Goal: Complete application form: Complete application form

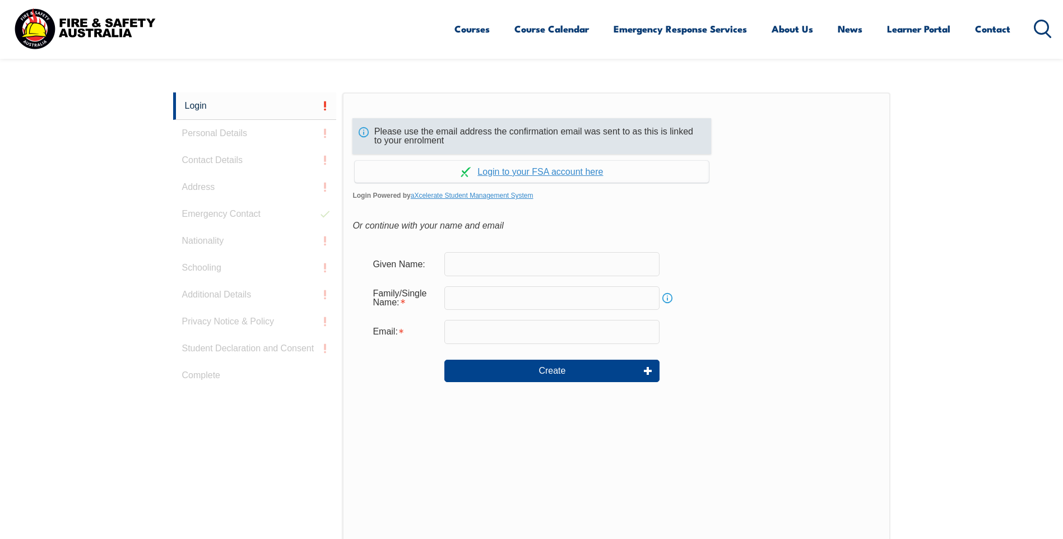
scroll to position [299, 0]
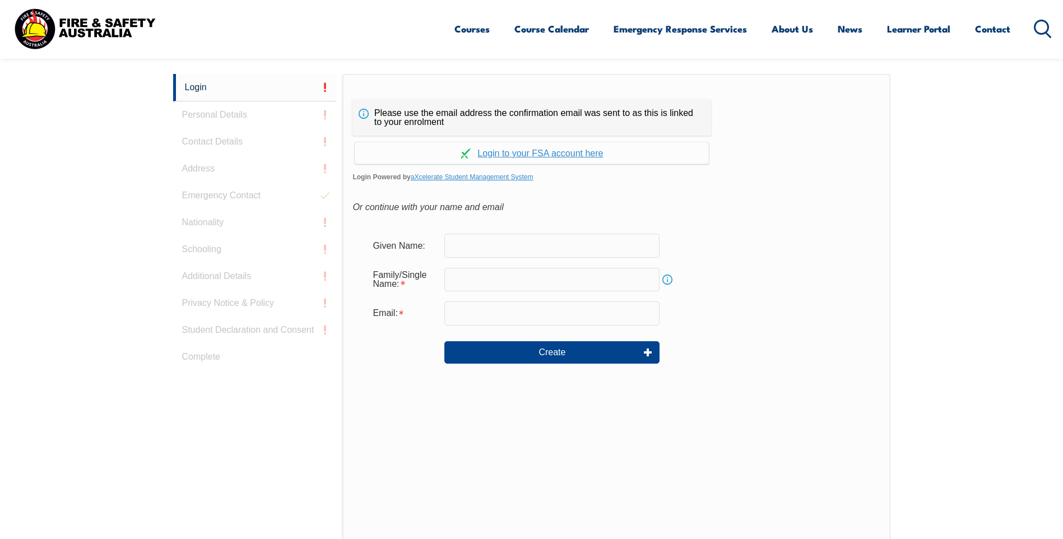
click at [484, 250] on input "text" at bounding box center [551, 246] width 215 height 24
type input "Rhubin"
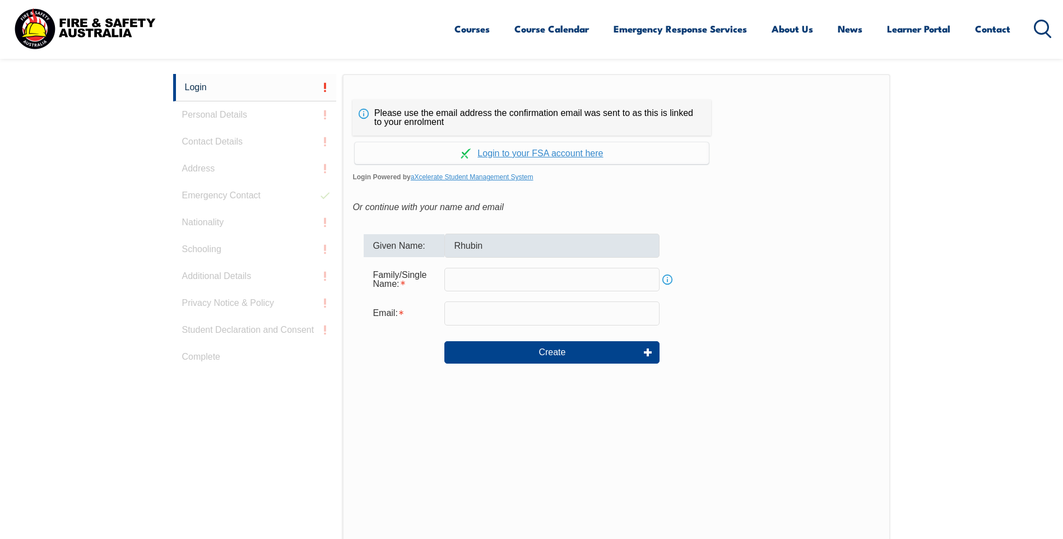
type input "Reti"
type input "[EMAIL_ADDRESS][DOMAIN_NAME]"
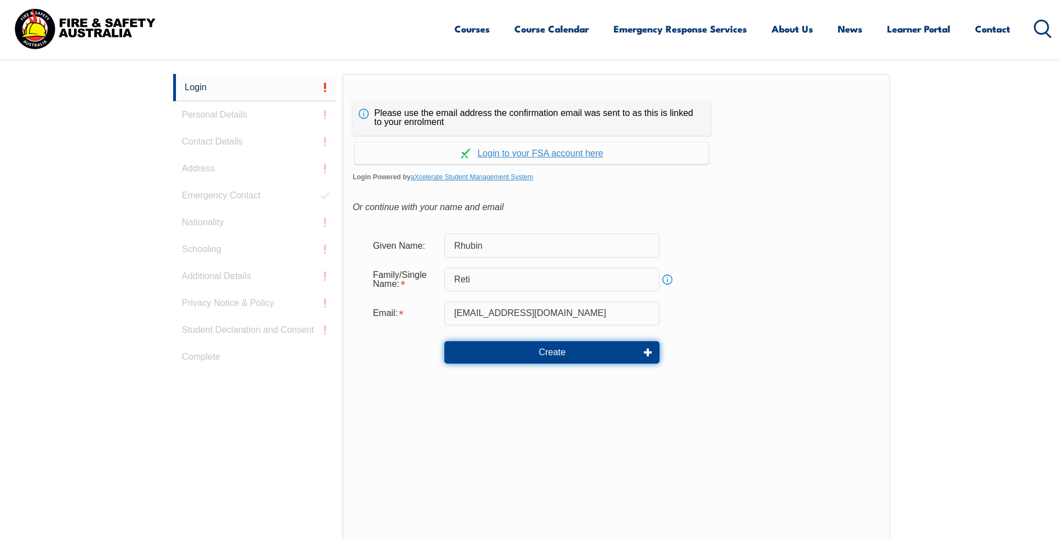
drag, startPoint x: 556, startPoint y: 353, endPoint x: 562, endPoint y: 421, distance: 68.1
click at [562, 421] on div "Please use the email address the confirmation email was sent to as this is link…" at bounding box center [615, 309] width 547 height 470
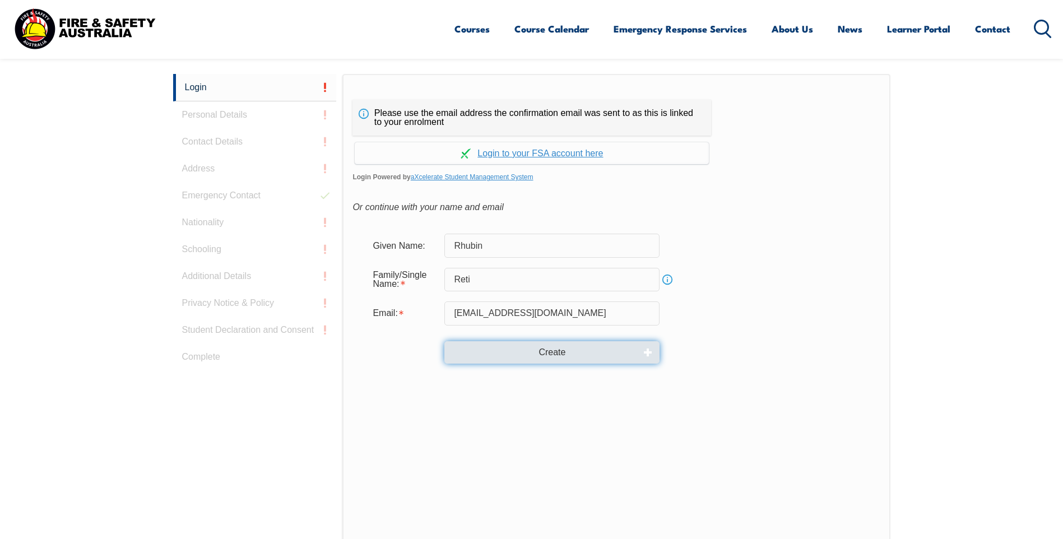
click at [552, 350] on button "Create" at bounding box center [551, 352] width 215 height 22
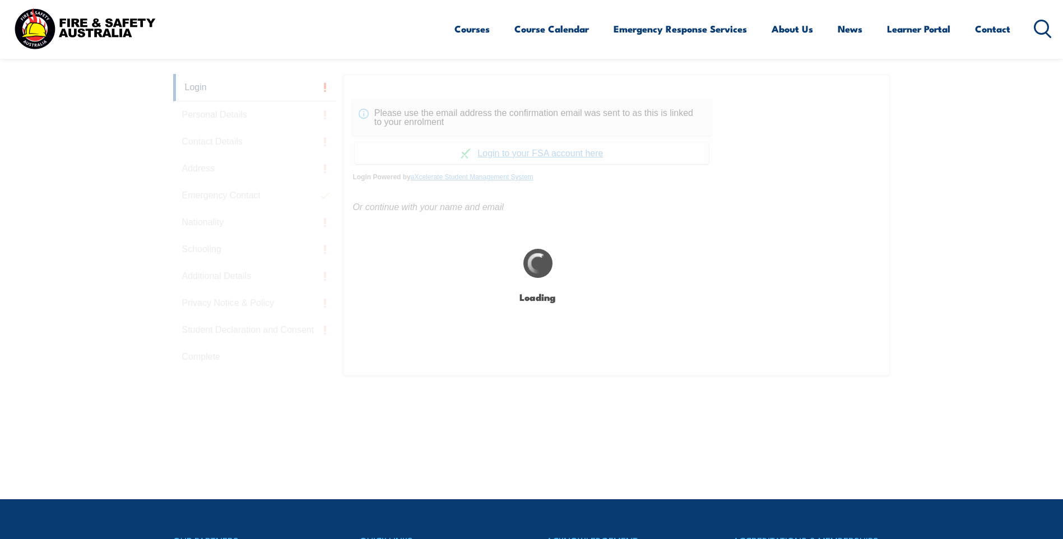
type input "Rhubin"
type input "Reti"
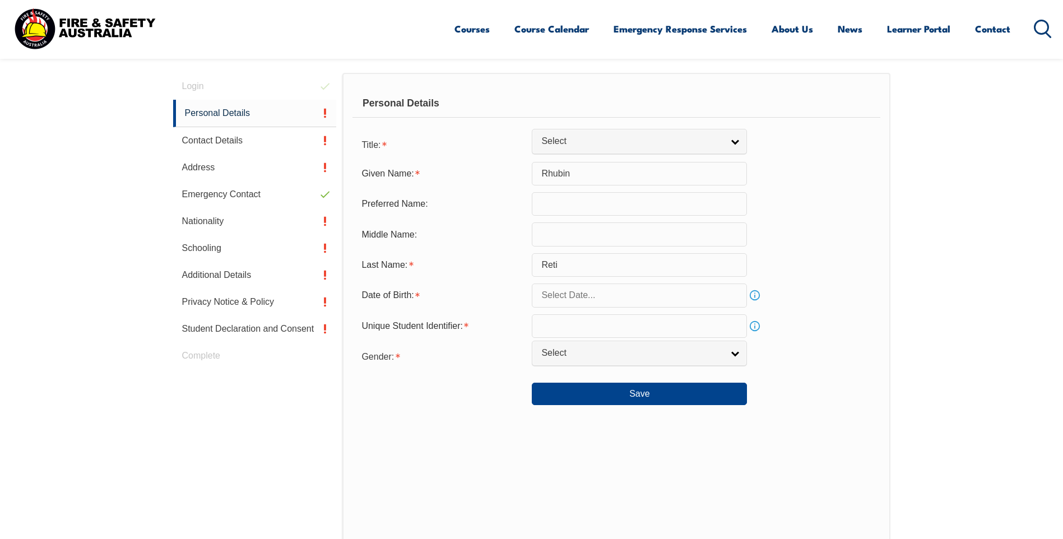
scroll to position [317, 0]
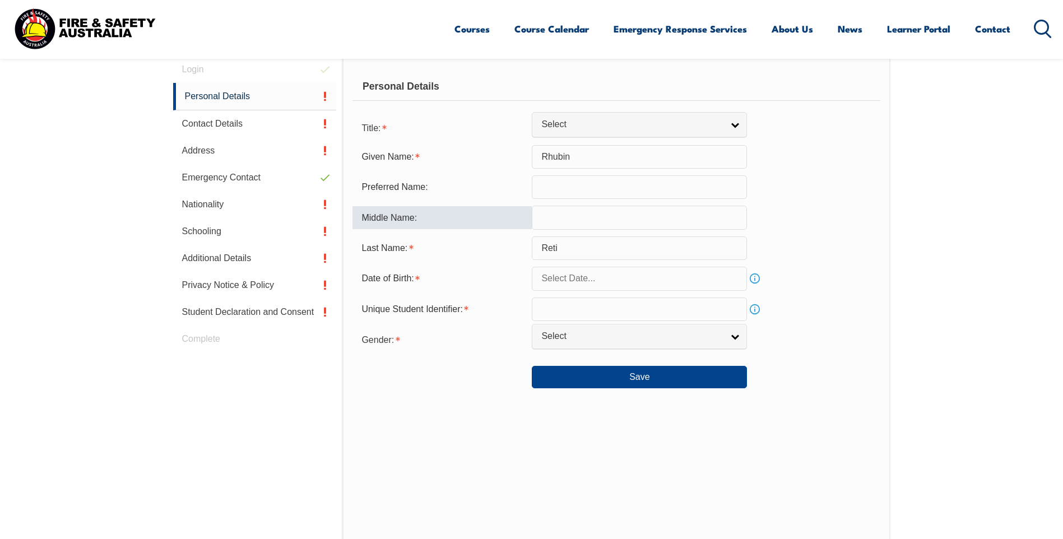
click at [577, 222] on input "text" at bounding box center [639, 218] width 215 height 24
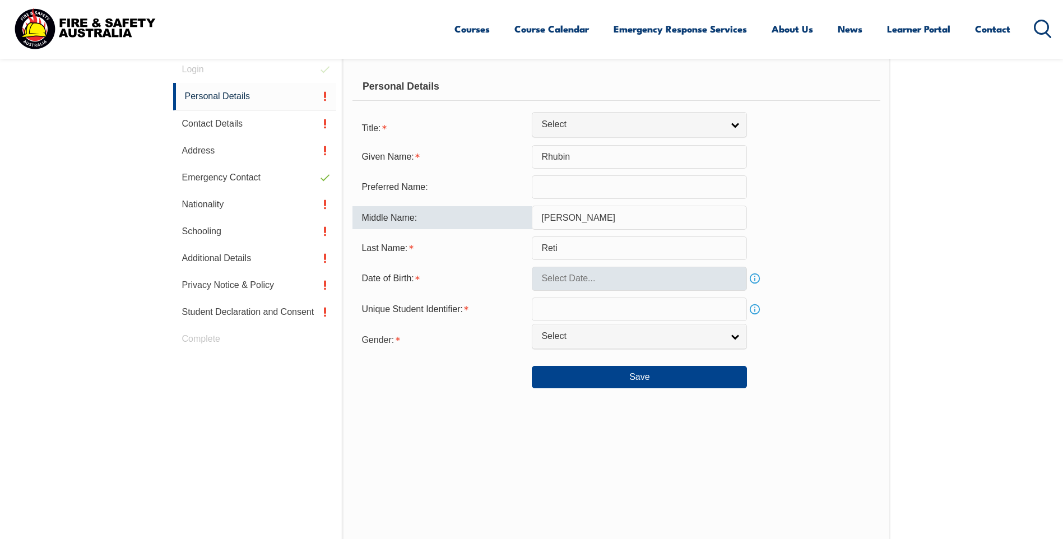
type input "[PERSON_NAME]"
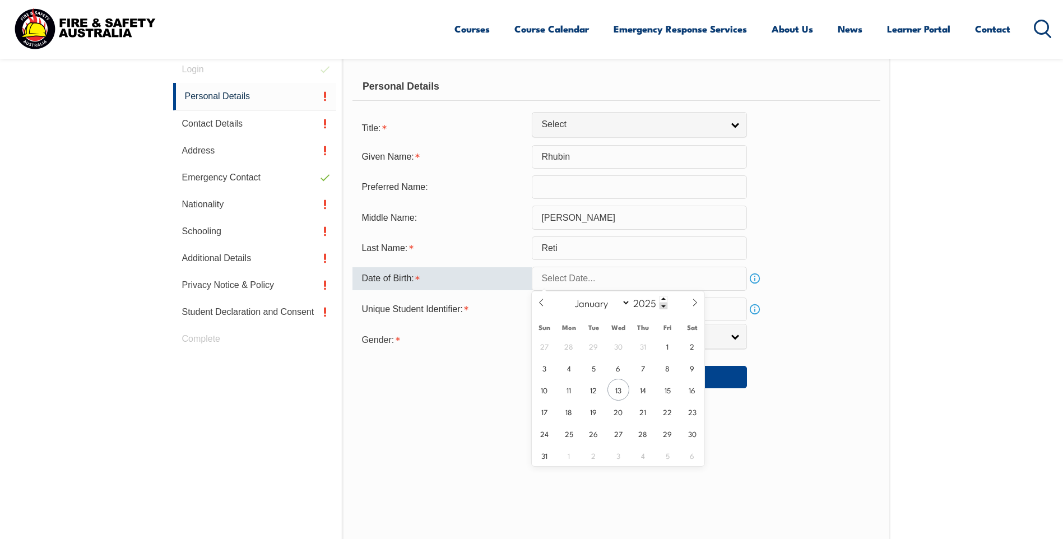
click at [605, 285] on input "text" at bounding box center [639, 279] width 215 height 24
click at [588, 411] on span "19" at bounding box center [594, 412] width 22 height 22
type input "[DATE]"
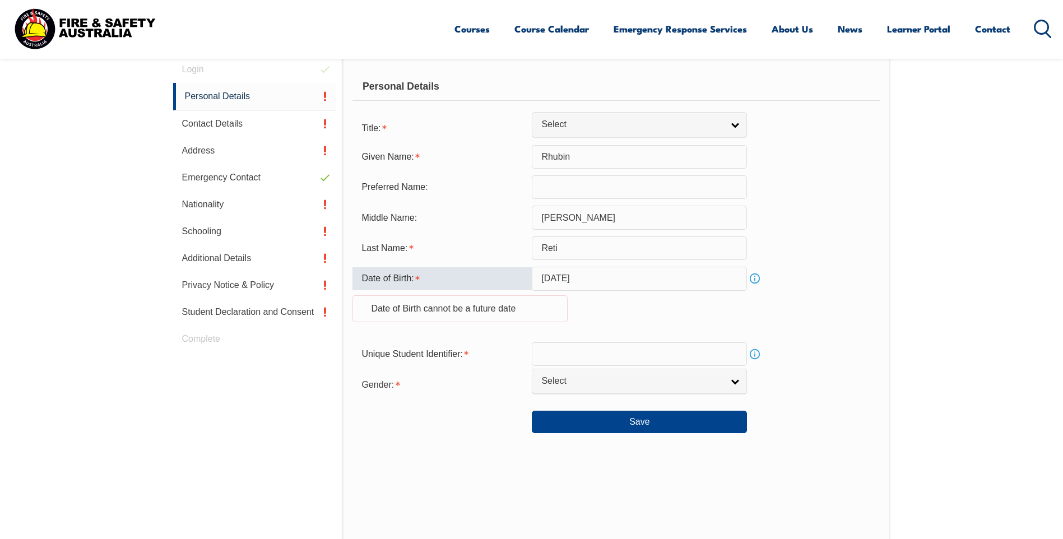
click at [613, 285] on input "[DATE]" at bounding box center [639, 279] width 215 height 24
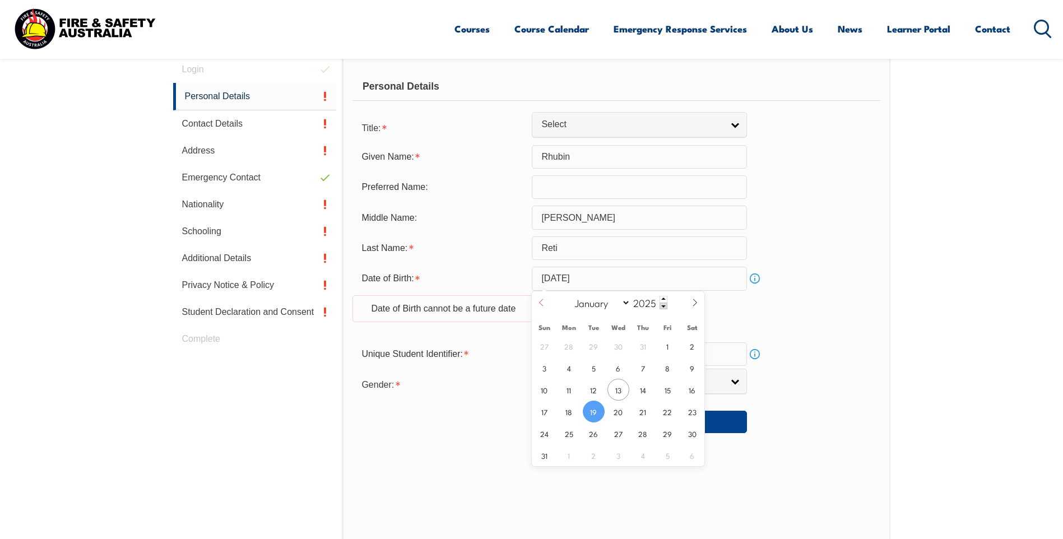
click at [540, 304] on icon at bounding box center [541, 303] width 8 height 8
select select "5"
click at [587, 306] on select "January February March April May June July August September October November De…" at bounding box center [599, 302] width 61 height 15
click at [570, 295] on select "January February March April May June July August September October November De…" at bounding box center [599, 302] width 61 height 15
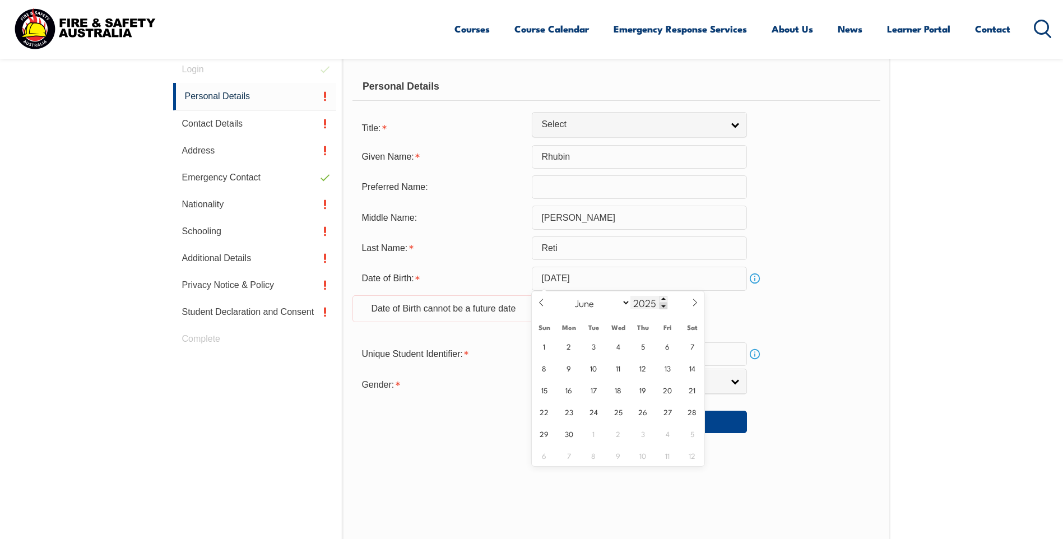
click at [662, 308] on span at bounding box center [663, 306] width 8 height 7
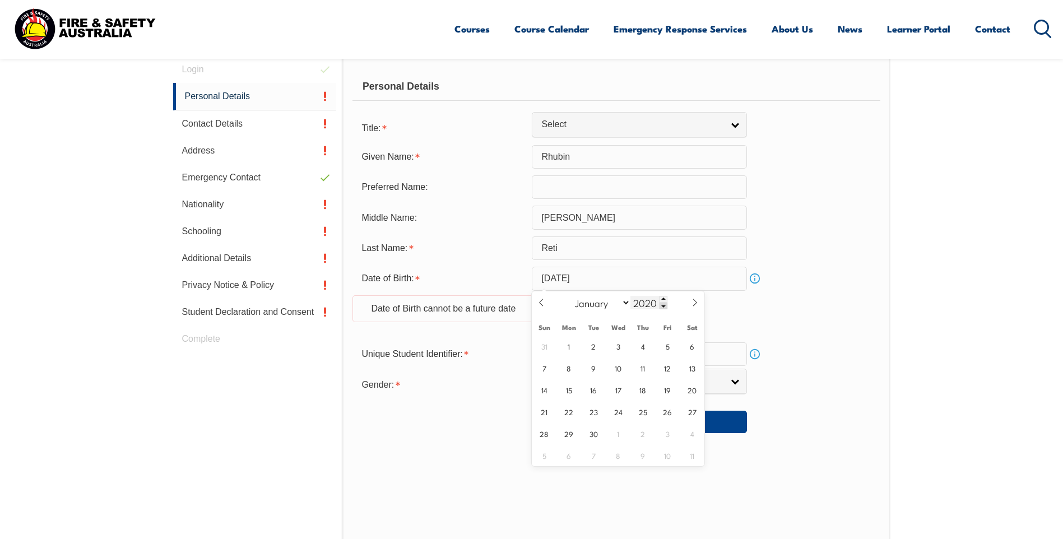
click at [662, 308] on span at bounding box center [663, 306] width 8 height 7
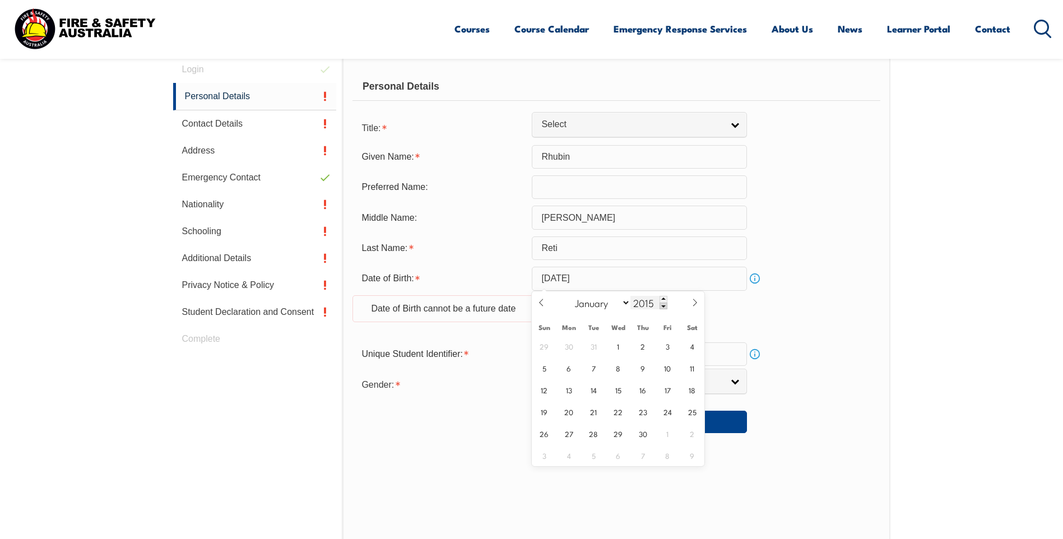
click at [662, 308] on span at bounding box center [663, 306] width 8 height 7
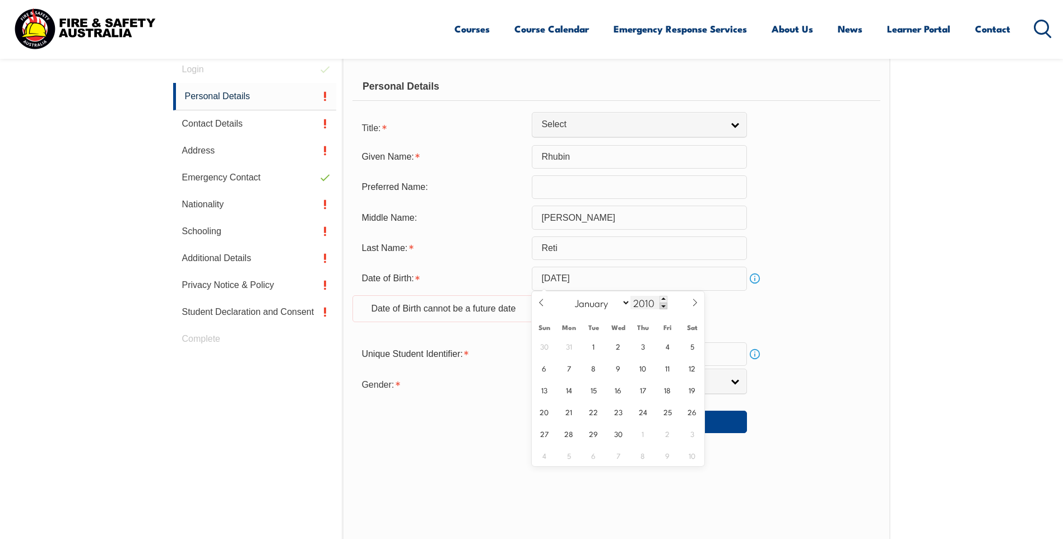
click at [662, 308] on span at bounding box center [663, 306] width 8 height 7
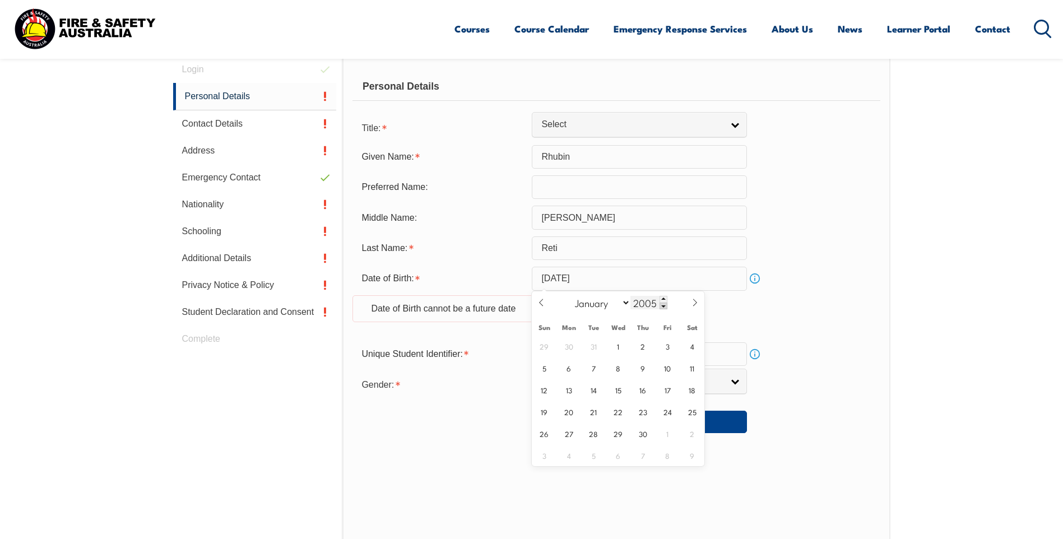
click at [662, 308] on span at bounding box center [663, 306] width 8 height 7
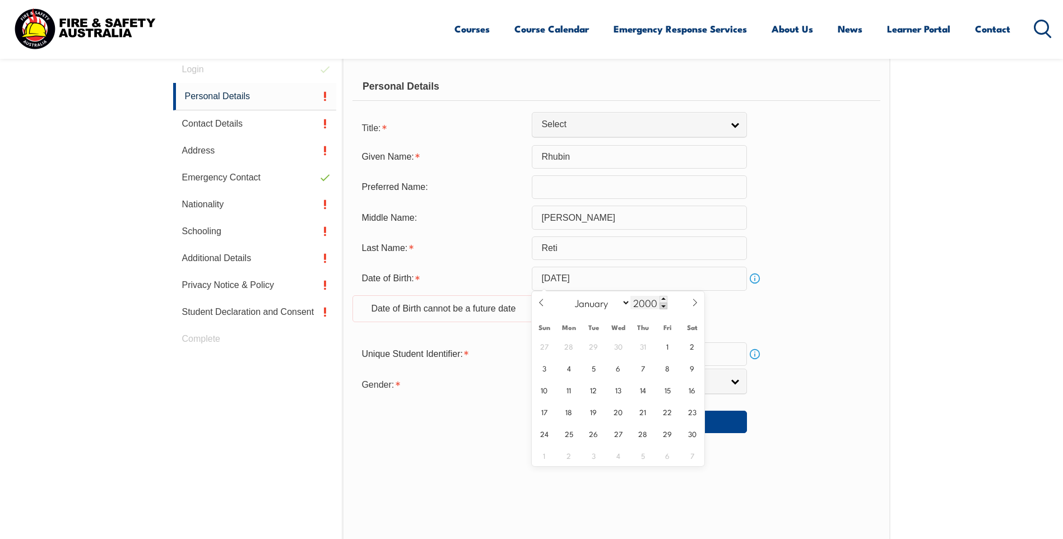
click at [662, 308] on span at bounding box center [663, 306] width 8 height 7
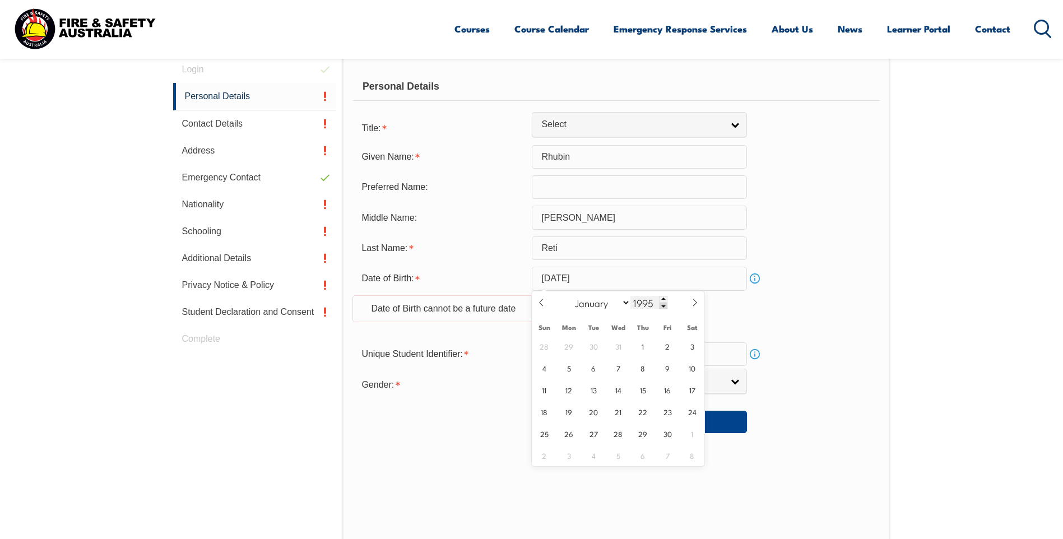
click at [662, 308] on span at bounding box center [663, 306] width 8 height 7
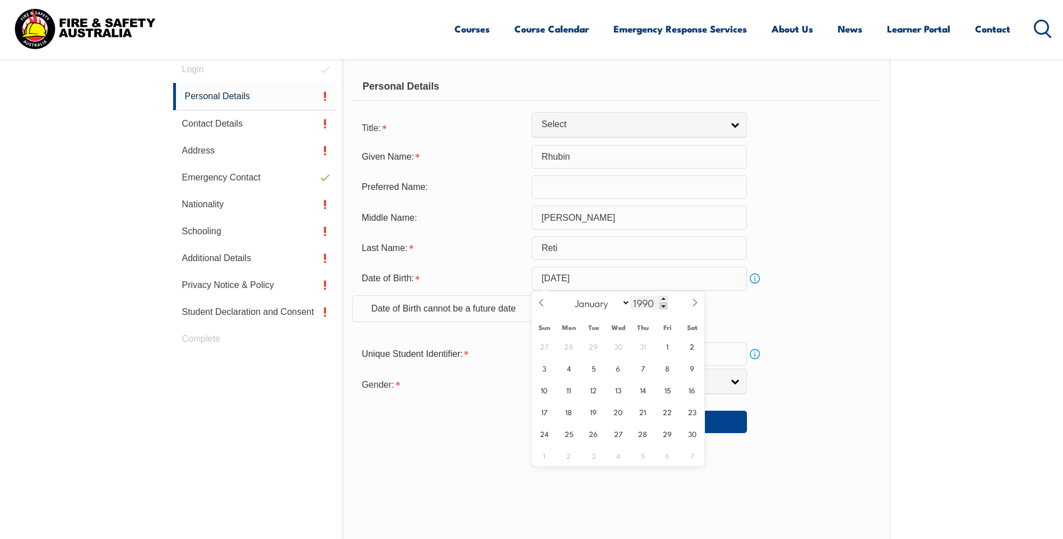
click at [662, 308] on span at bounding box center [663, 306] width 8 height 7
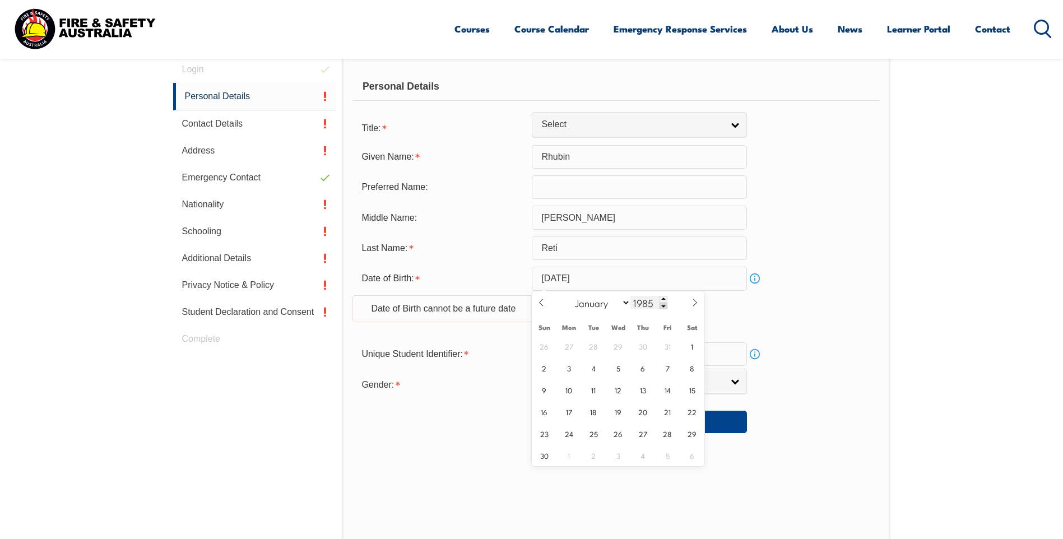
click at [662, 308] on span at bounding box center [663, 306] width 8 height 7
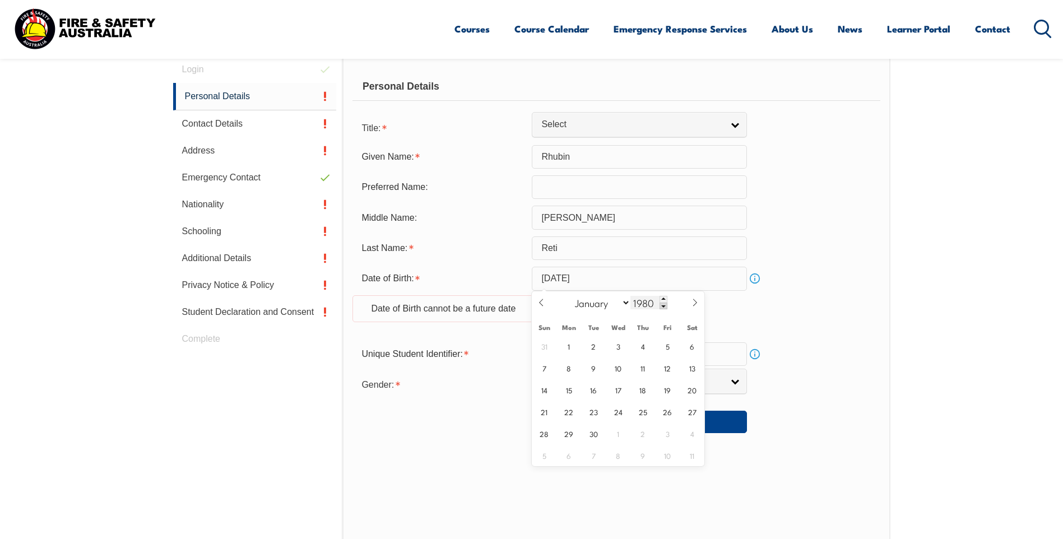
click at [662, 308] on span at bounding box center [663, 306] width 8 height 7
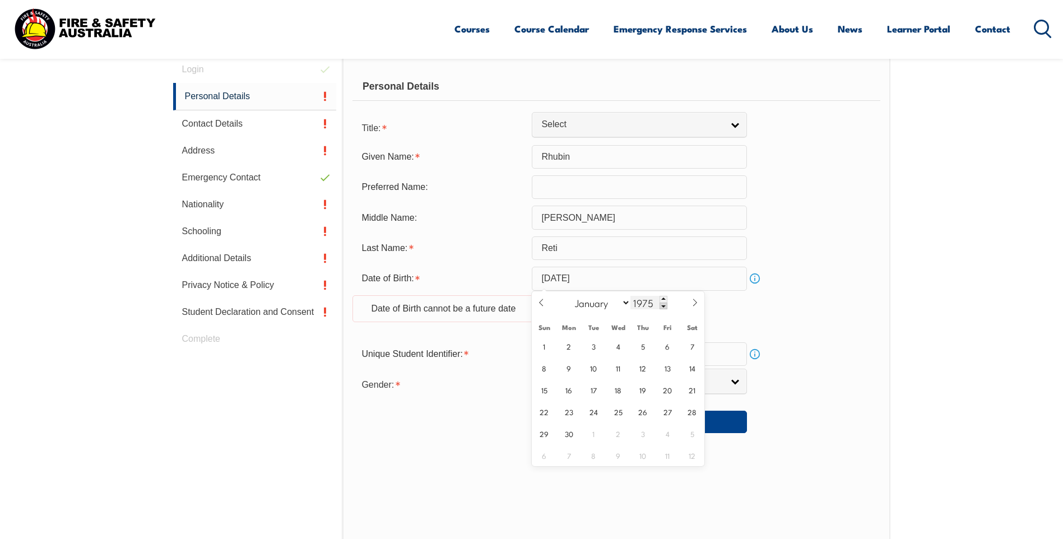
click at [662, 308] on span at bounding box center [663, 306] width 8 height 7
type input "1972"
click at [854, 314] on div "Date of Birth: [DEMOGRAPHIC_DATA] Info Date of Birth cannot be a future date" at bounding box center [615, 301] width 527 height 68
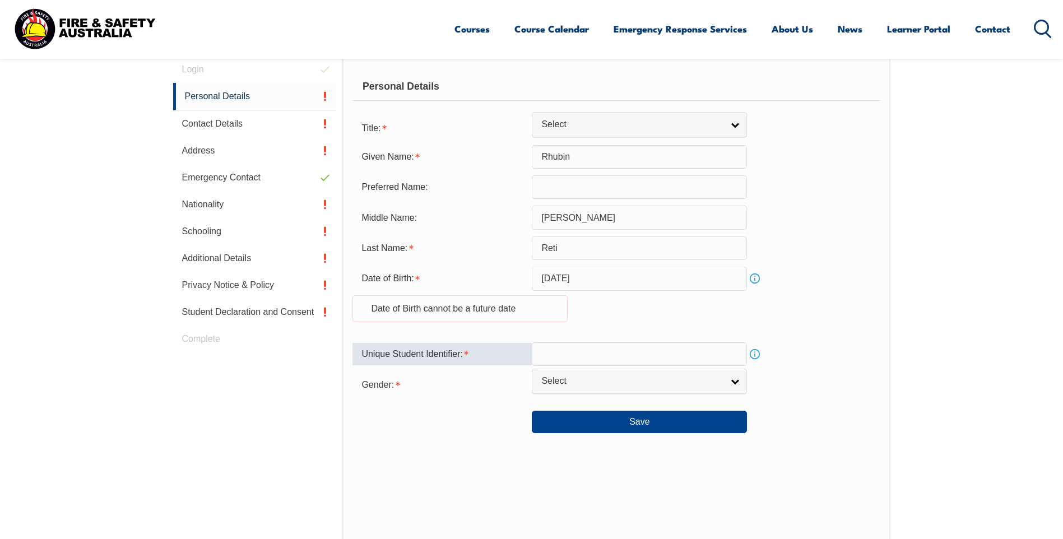
click at [571, 355] on input "text" at bounding box center [639, 354] width 215 height 24
type input "9WXKH48D78"
click at [737, 383] on link "Select" at bounding box center [639, 381] width 215 height 25
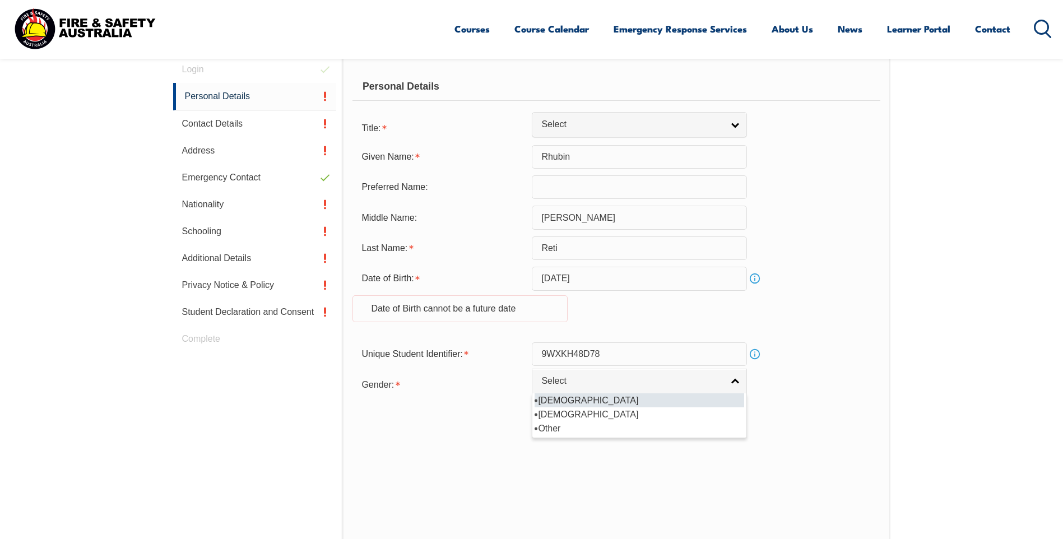
click at [541, 401] on li "[DEMOGRAPHIC_DATA]" at bounding box center [640, 400] width 210 height 14
select select "M"
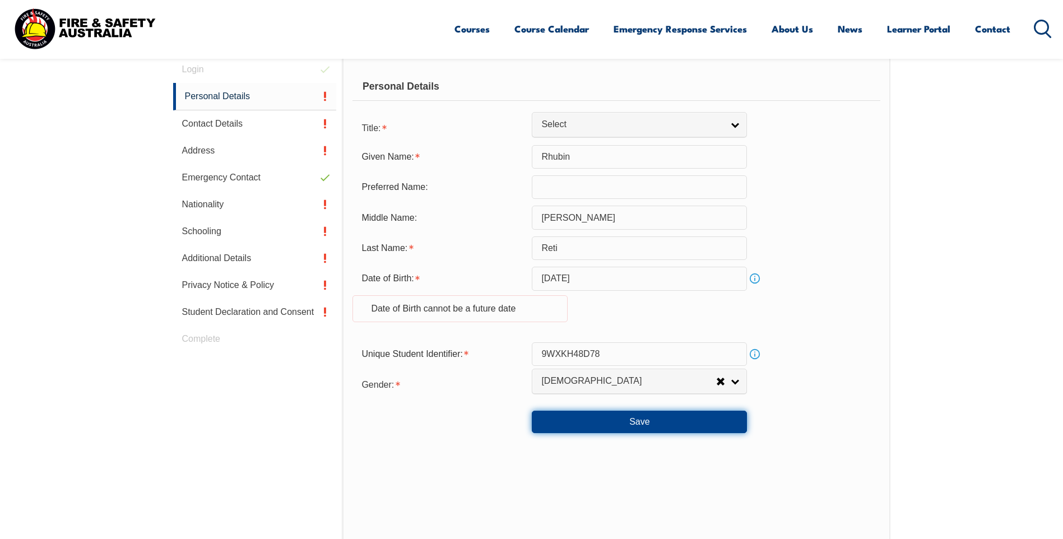
drag, startPoint x: 640, startPoint y: 421, endPoint x: 877, endPoint y: 407, distance: 238.0
click at [899, 458] on section "Login Personal Details Contact Details Address Emergency Contact Nationality Sc…" at bounding box center [531, 360] width 1063 height 712
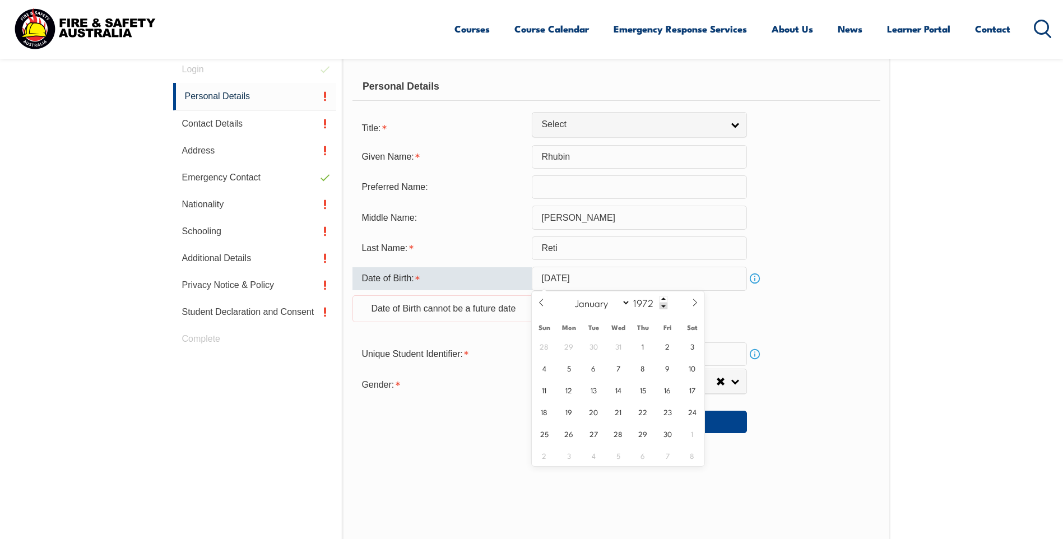
click at [638, 282] on input "[DATE]" at bounding box center [639, 279] width 215 height 24
click at [589, 305] on select "January February March April May June July August September October November De…" at bounding box center [599, 302] width 61 height 15
click at [570, 295] on select "January February March April May June July August September October November De…" at bounding box center [599, 302] width 61 height 15
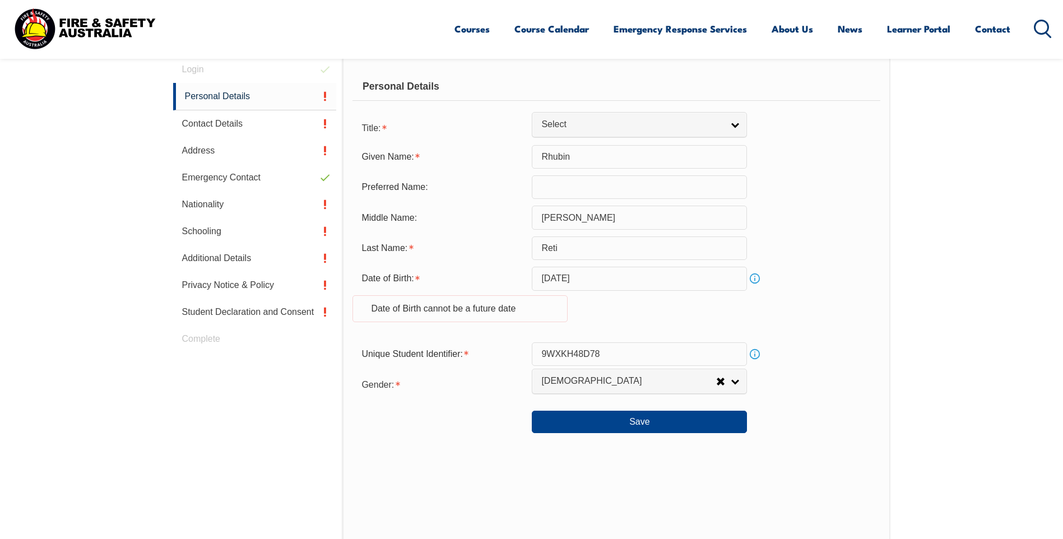
click at [752, 278] on link "Info" at bounding box center [755, 279] width 16 height 16
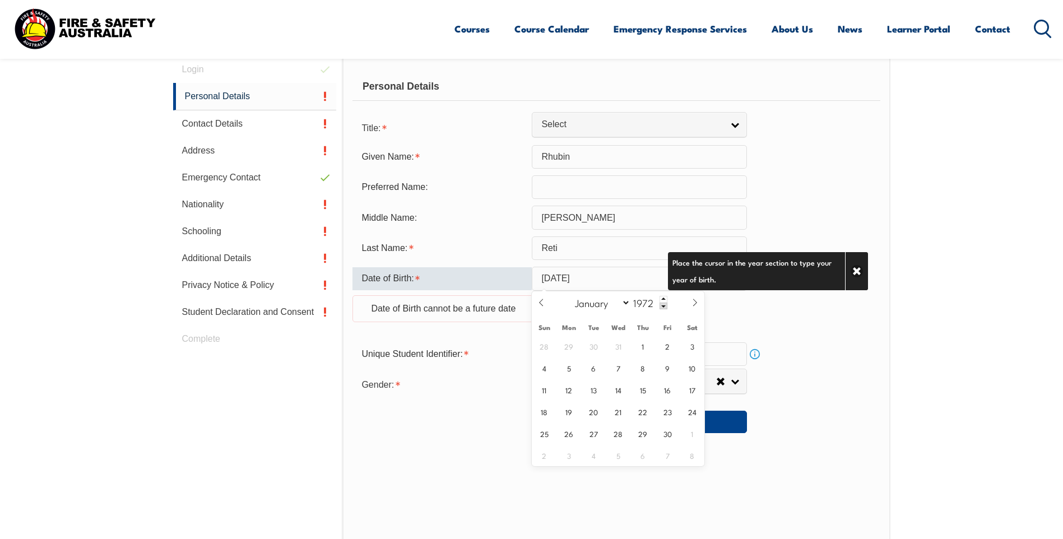
click at [608, 280] on input "[DATE]" at bounding box center [639, 279] width 215 height 24
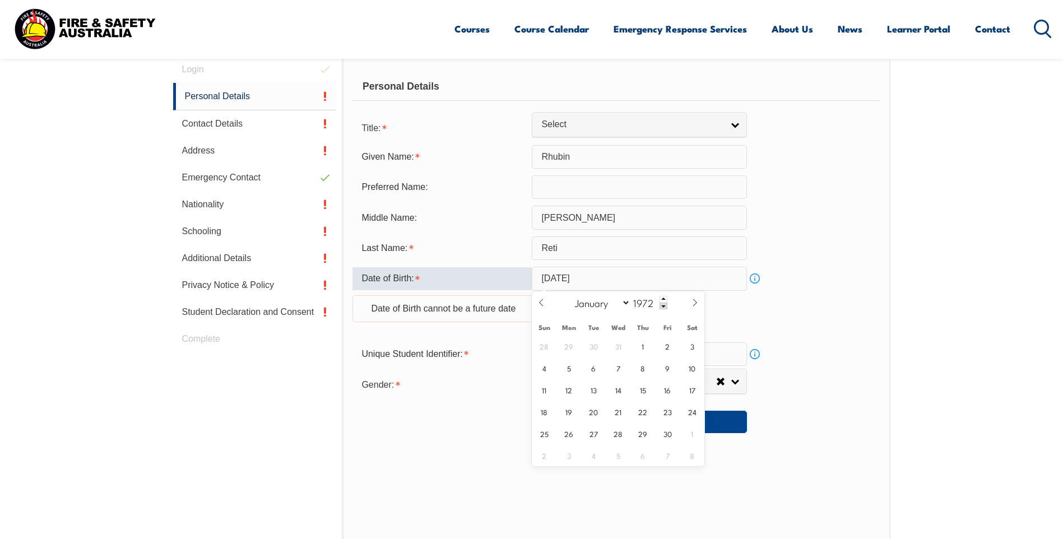
click at [610, 277] on input "[DATE]" at bounding box center [639, 279] width 215 height 24
click at [571, 409] on span "19" at bounding box center [569, 412] width 22 height 22
type input "[DATE]"
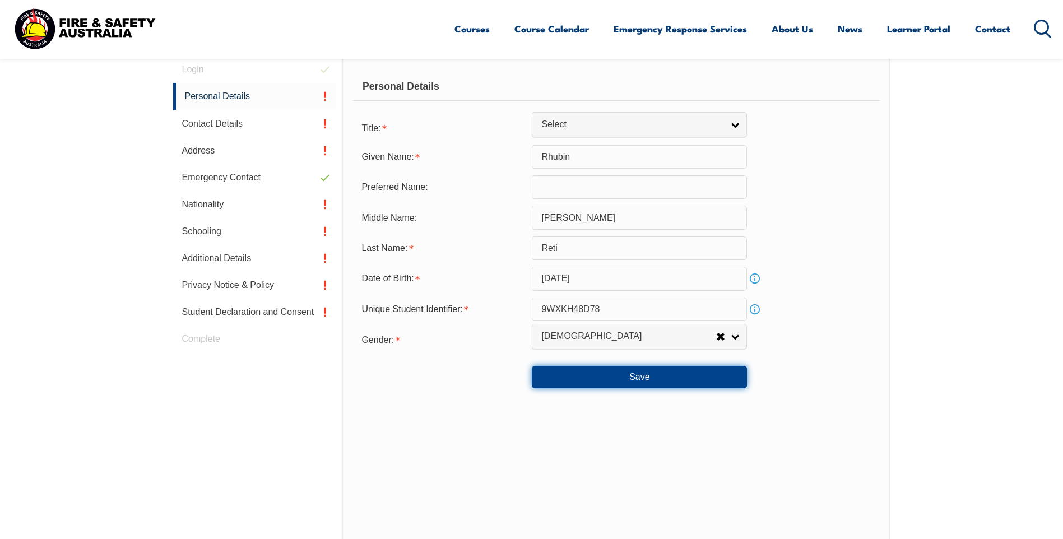
click at [641, 374] on button "Save" at bounding box center [639, 377] width 215 height 22
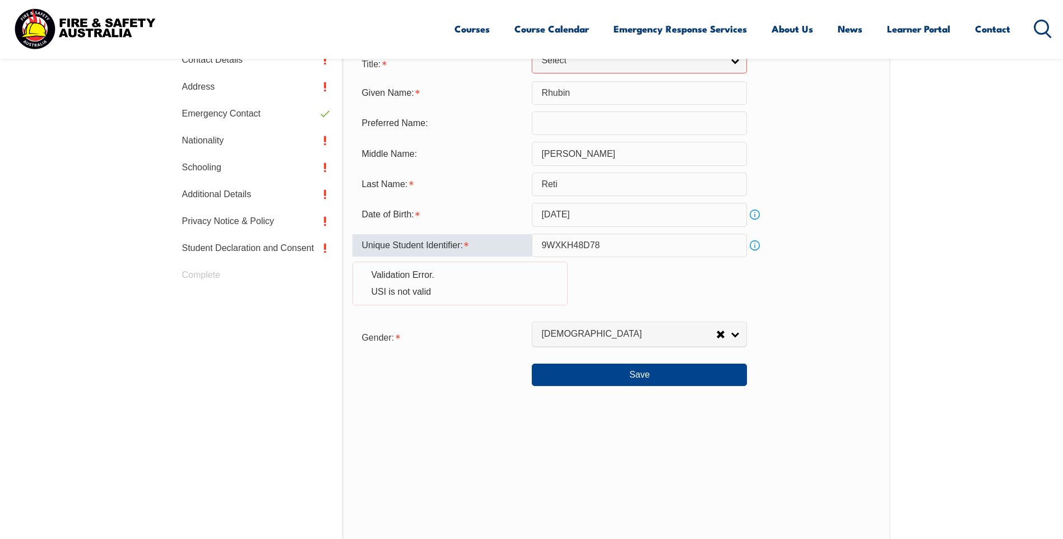
scroll to position [166, 0]
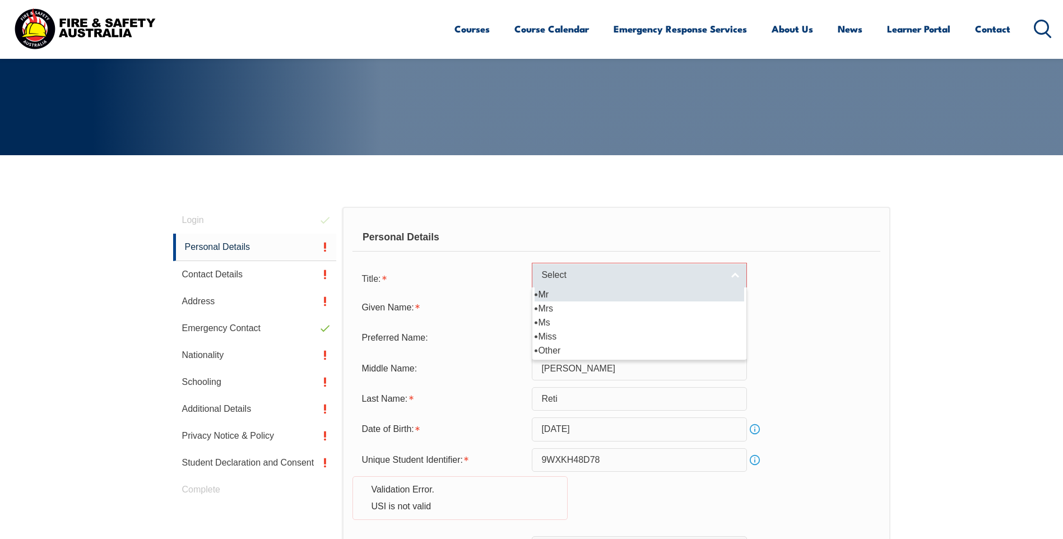
click at [736, 275] on link "Select" at bounding box center [639, 275] width 215 height 25
click at [552, 293] on li "Mr" at bounding box center [640, 294] width 210 height 14
select select "Mr"
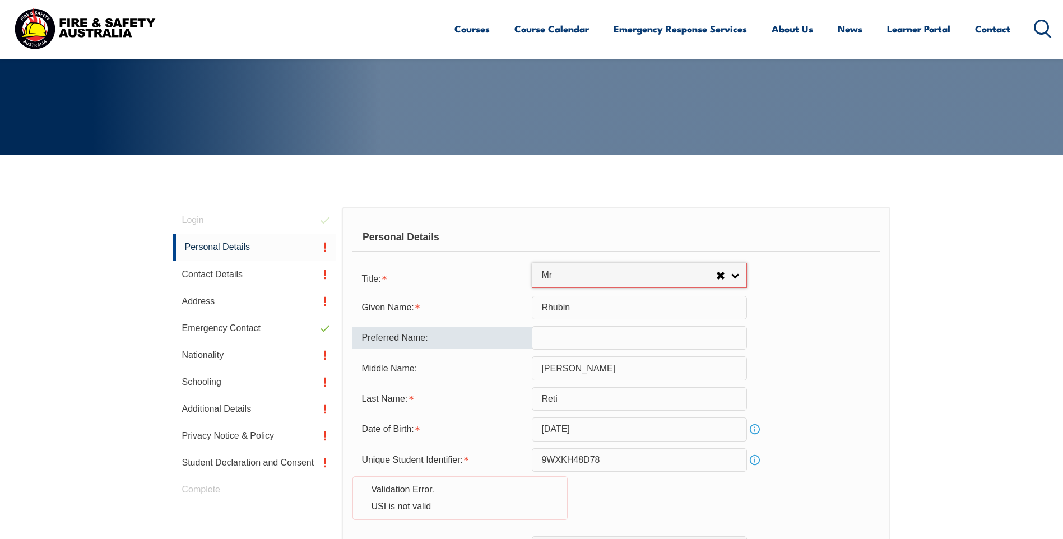
click at [569, 337] on input "text" at bounding box center [639, 338] width 215 height 24
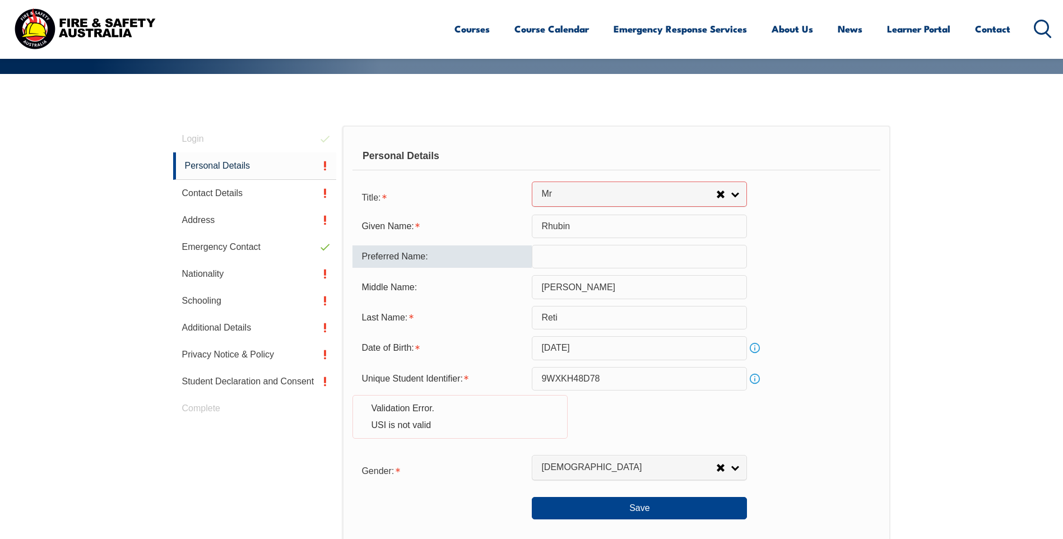
scroll to position [558, 0]
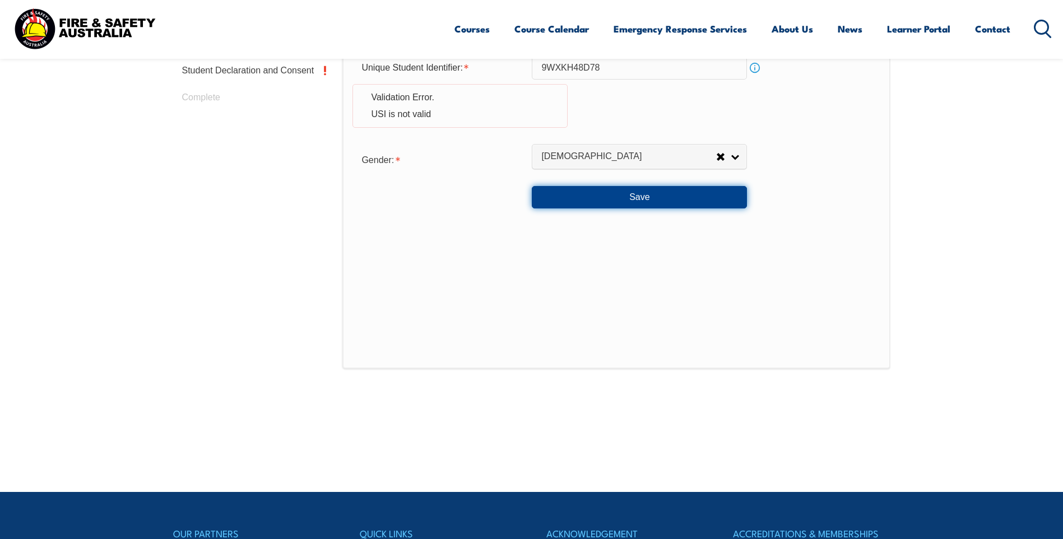
click at [650, 201] on button "Save" at bounding box center [639, 197] width 215 height 22
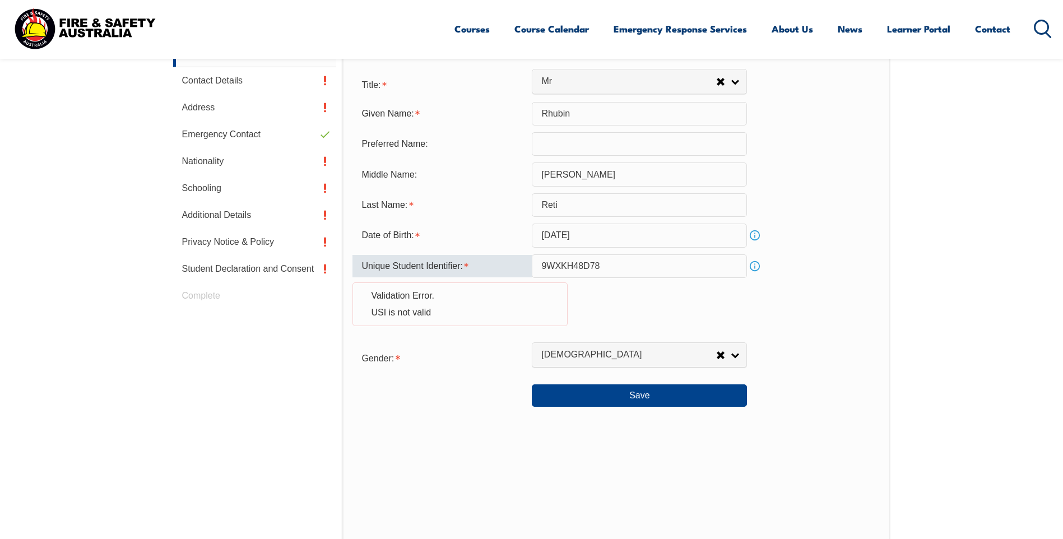
scroll to position [334, 0]
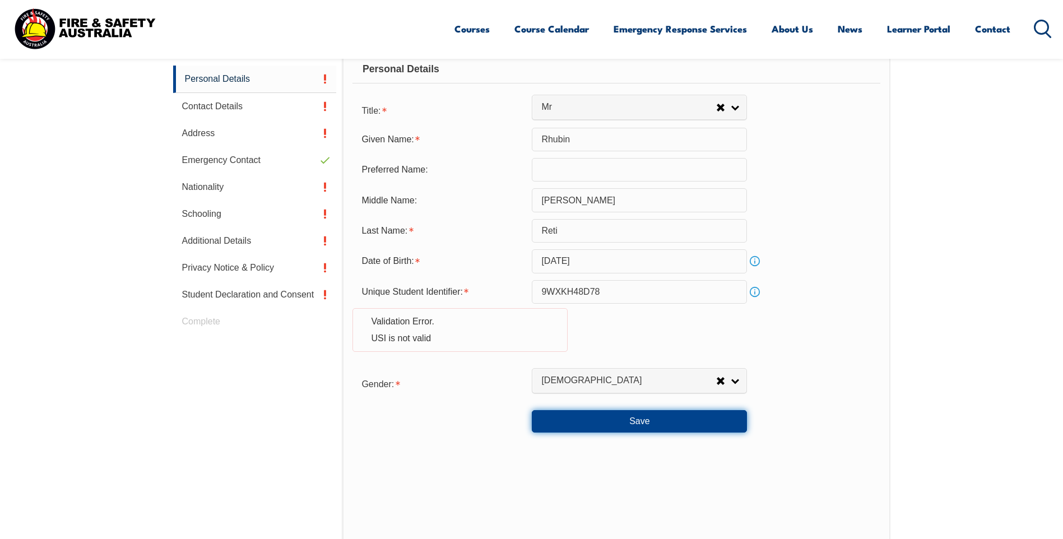
click at [643, 422] on button "Save" at bounding box center [639, 421] width 215 height 22
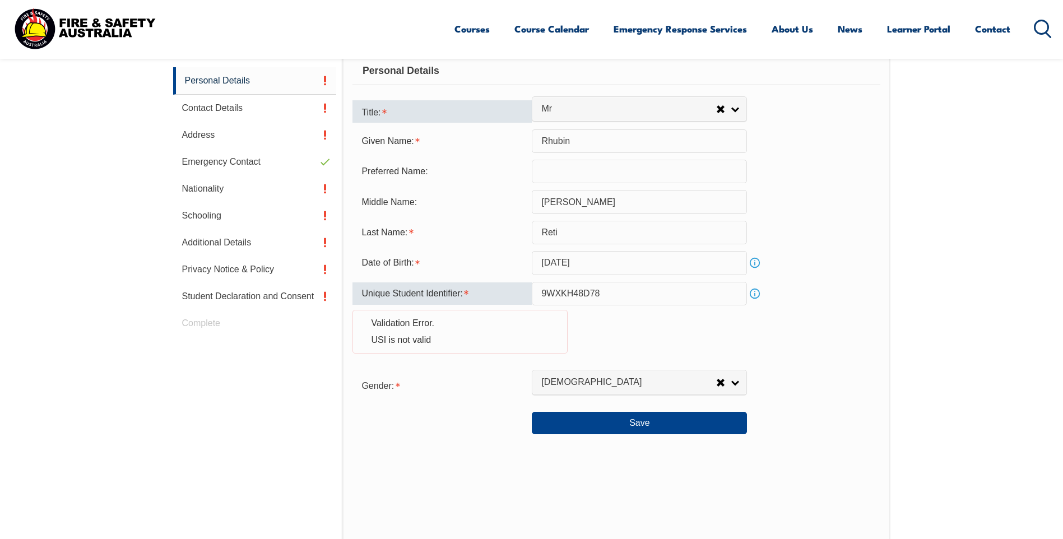
scroll to position [166, 0]
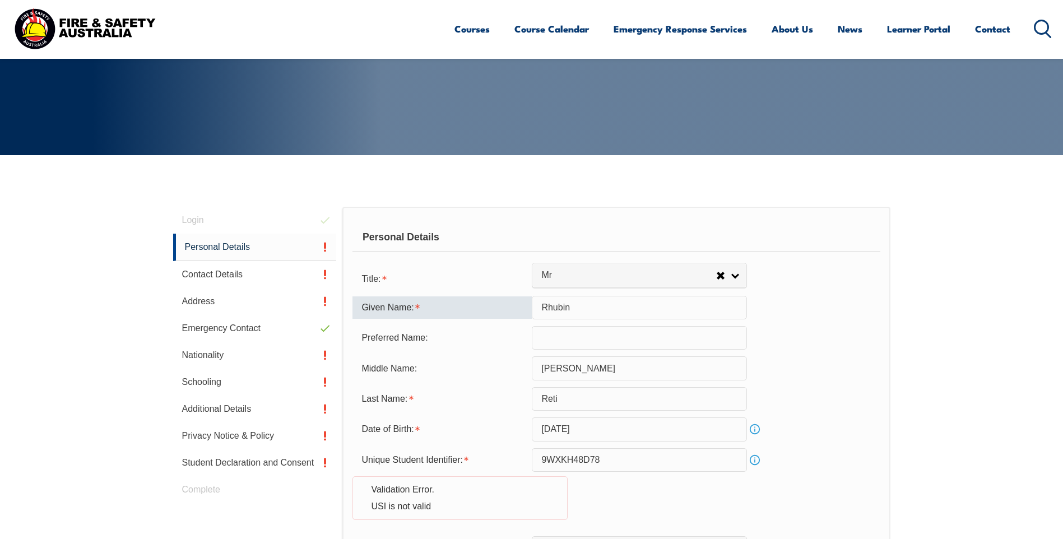
click at [594, 309] on input "Rhubin" at bounding box center [639, 308] width 215 height 24
type input "[PERSON_NAME]"
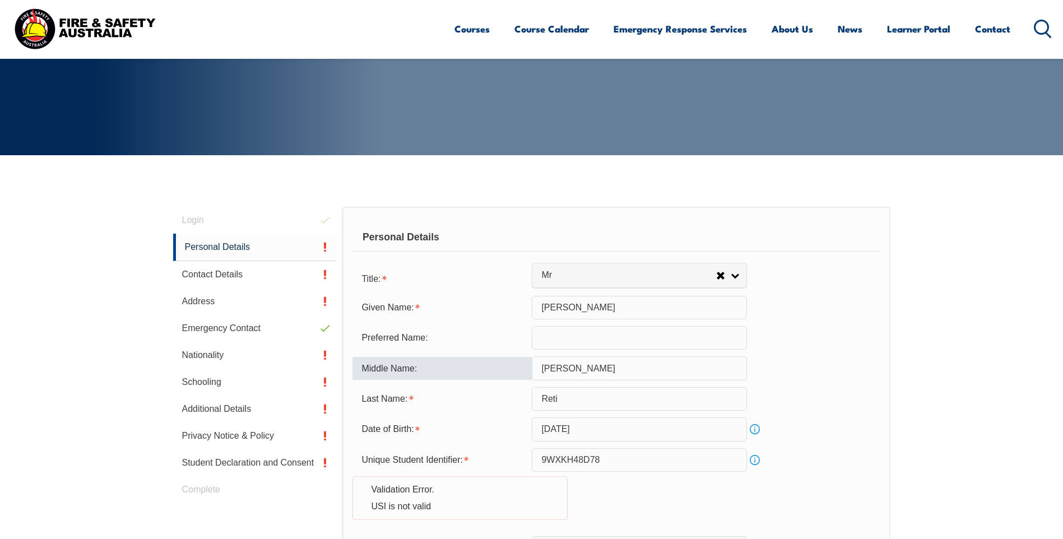
click at [563, 369] on input "[PERSON_NAME]" at bounding box center [639, 368] width 215 height 24
type input "P"
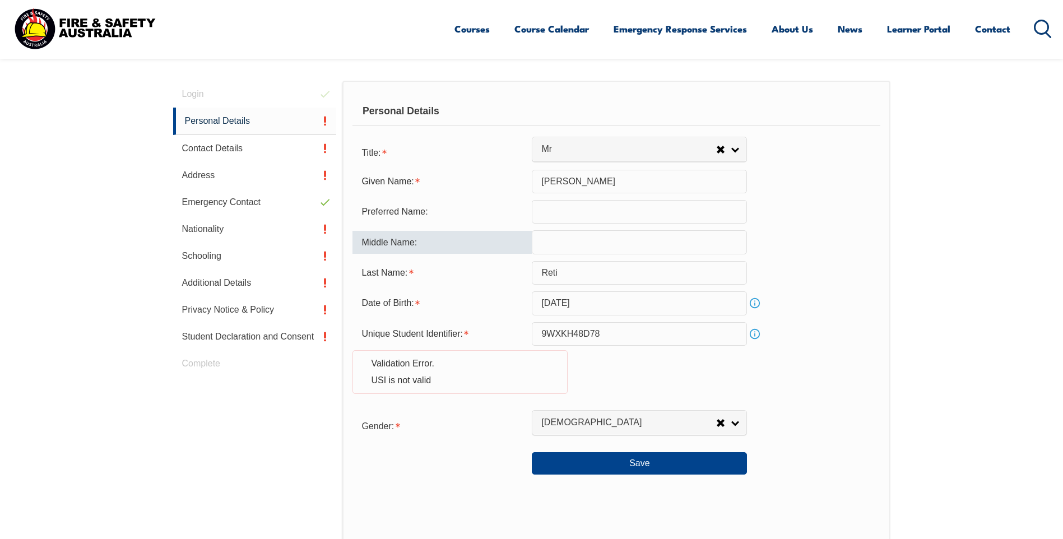
scroll to position [334, 0]
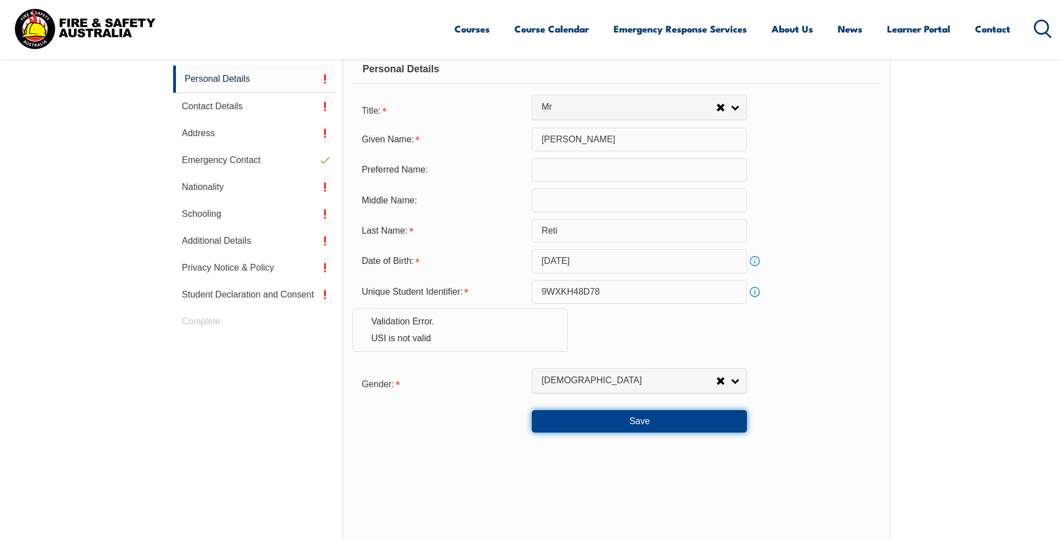
click at [641, 425] on button "Save" at bounding box center [639, 421] width 215 height 22
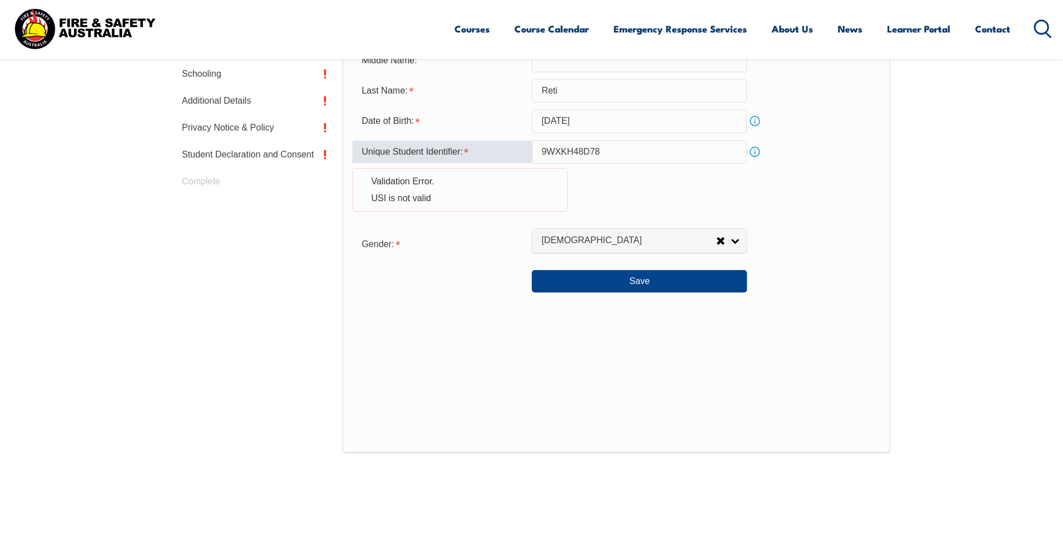
scroll to position [446, 0]
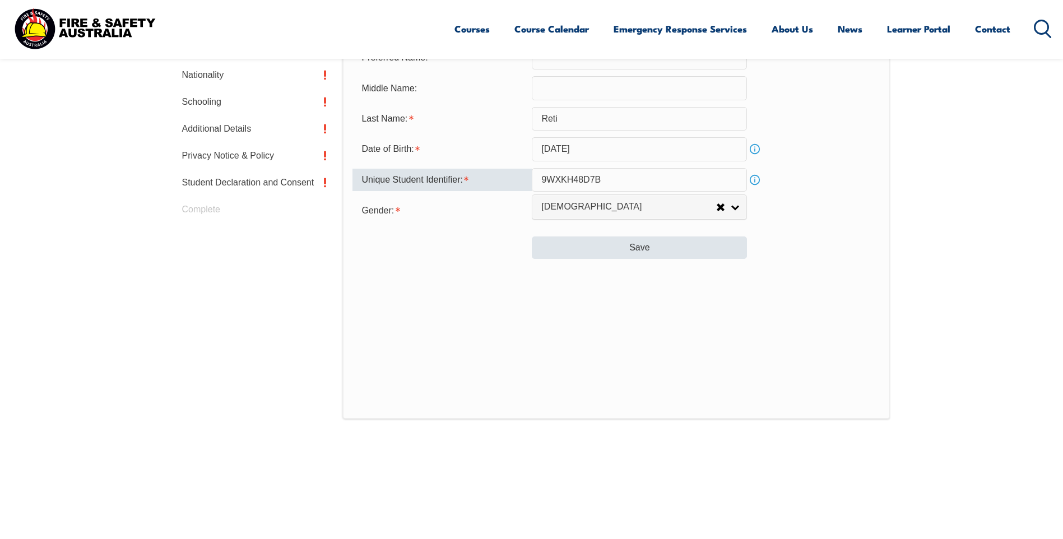
type input "9WXKH48D7B"
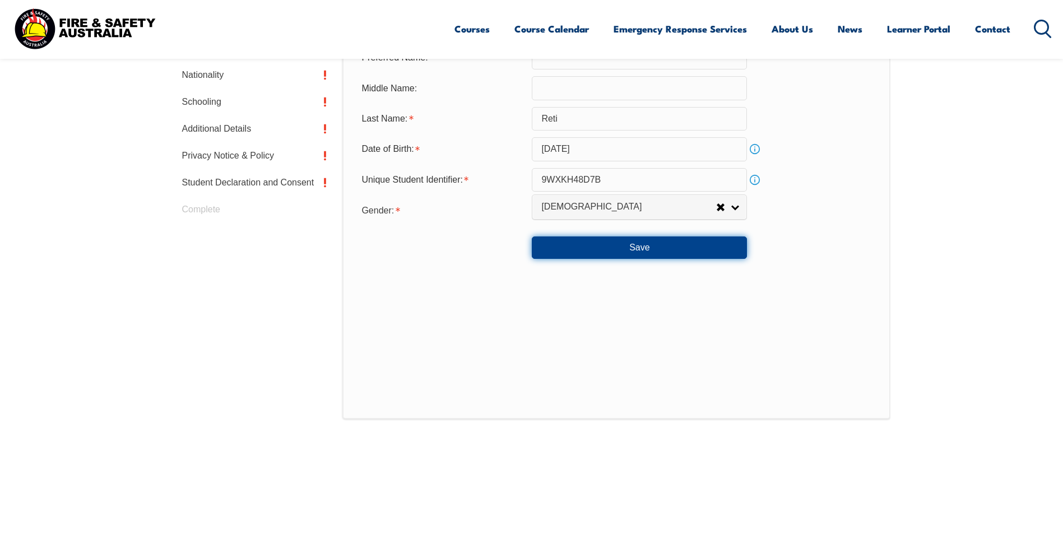
click at [644, 248] on button "Save" at bounding box center [639, 247] width 215 height 22
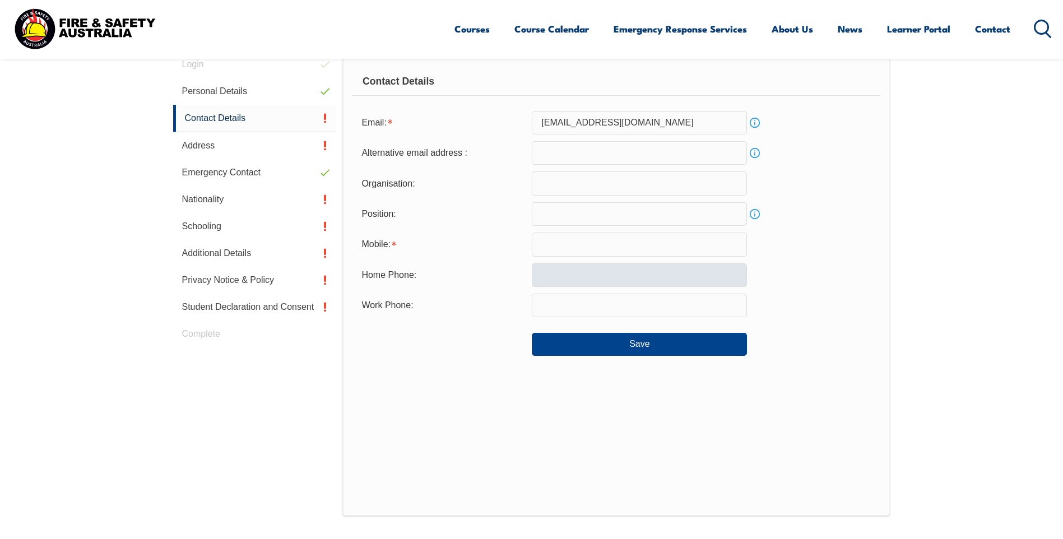
scroll to position [317, 0]
